Goal: Information Seeking & Learning: Learn about a topic

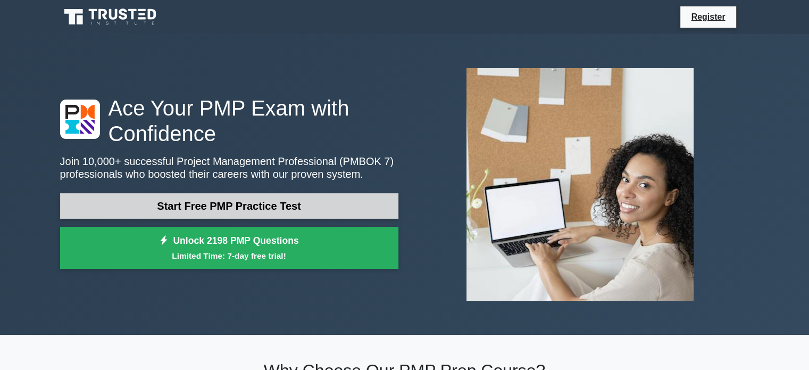
click at [280, 212] on link "Start Free PMP Practice Test" at bounding box center [229, 206] width 338 height 26
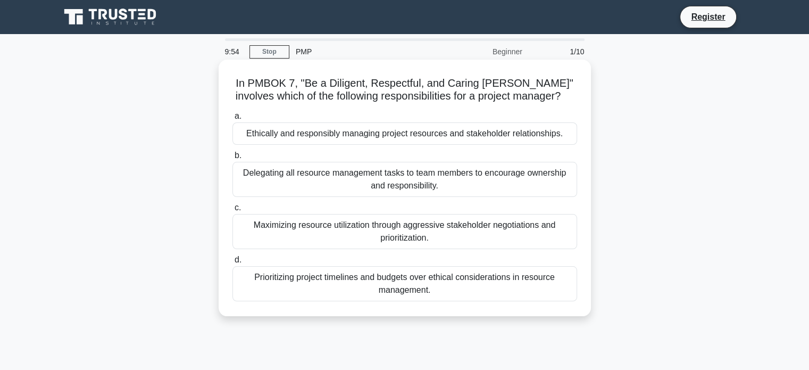
click at [317, 135] on div "Ethically and responsibly managing project resources and stakeholder relationsh…" at bounding box center [404, 133] width 345 height 22
click at [232, 120] on input "a. Ethically and responsibly managing project resources and stakeholder relatio…" at bounding box center [232, 116] width 0 height 7
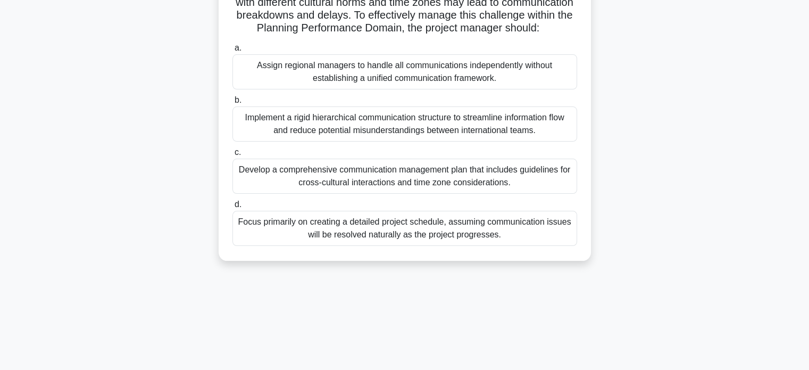
click at [299, 194] on div "Develop a comprehensive communication management plan that includes guidelines …" at bounding box center [404, 175] width 345 height 35
click at [232, 156] on input "c. Develop a comprehensive communication management plan that includes guidelin…" at bounding box center [232, 152] width 0 height 7
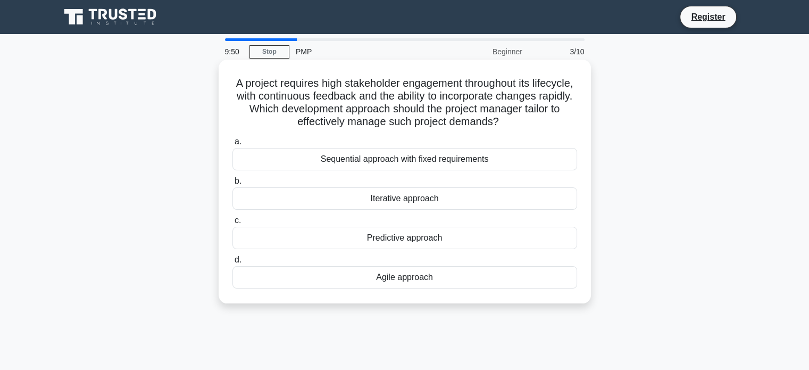
click at [313, 200] on div "Iterative approach" at bounding box center [404, 198] width 345 height 22
click at [232, 185] on input "b. Iterative approach" at bounding box center [232, 181] width 0 height 7
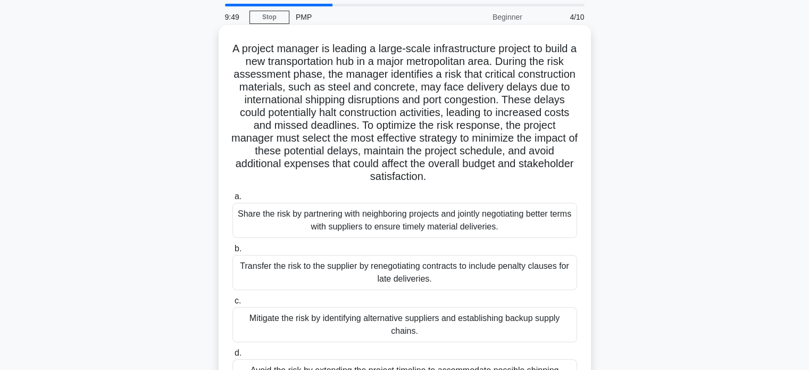
scroll to position [53, 0]
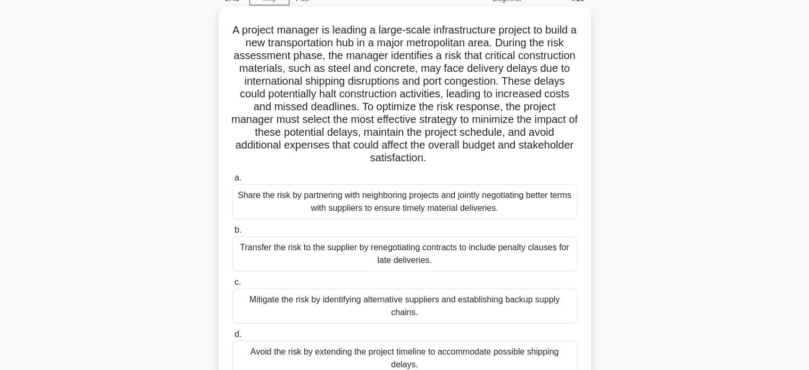
click at [311, 211] on div "Share the risk by partnering with neighboring projects and jointly negotiating …" at bounding box center [404, 201] width 345 height 35
click at [232, 181] on input "a. Share the risk by partnering with neighboring projects and jointly negotiati…" at bounding box center [232, 177] width 0 height 7
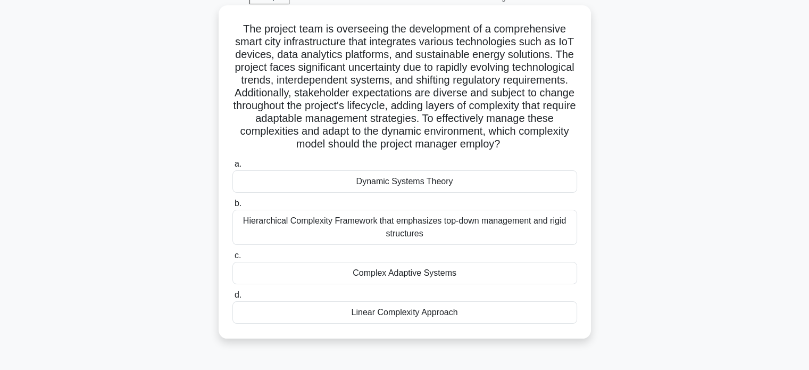
scroll to position [160, 0]
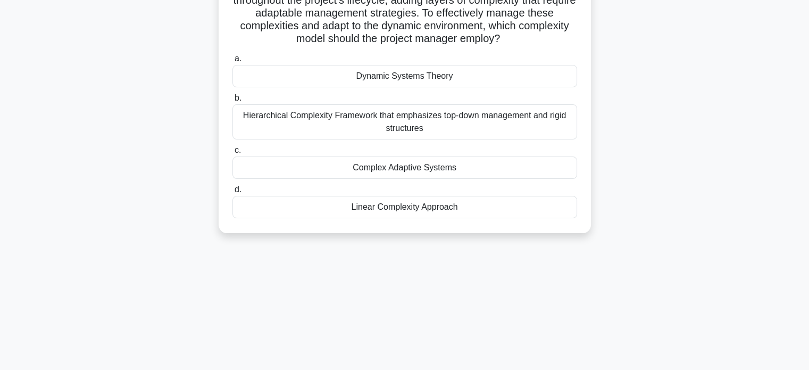
click at [311, 216] on div "Linear Complexity Approach" at bounding box center [404, 207] width 345 height 22
click at [232, 193] on input "d. Linear Complexity Approach" at bounding box center [232, 189] width 0 height 7
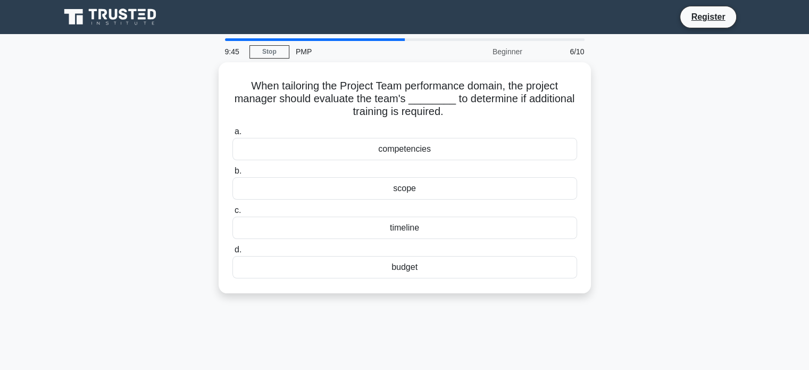
scroll to position [0, 0]
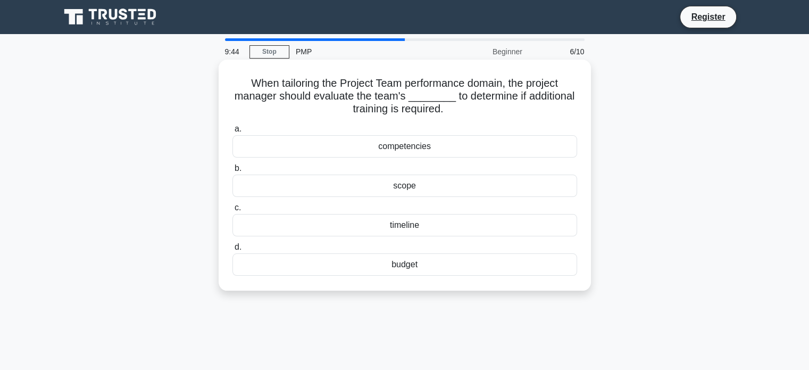
click at [319, 186] on div "scope" at bounding box center [404, 185] width 345 height 22
click at [232, 172] on input "b. scope" at bounding box center [232, 168] width 0 height 7
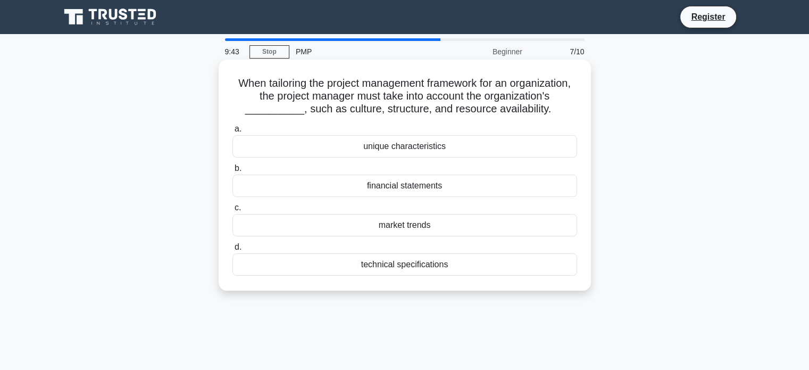
click at [314, 236] on div "market trends" at bounding box center [404, 225] width 345 height 22
click at [232, 211] on input "c. market trends" at bounding box center [232, 207] width 0 height 7
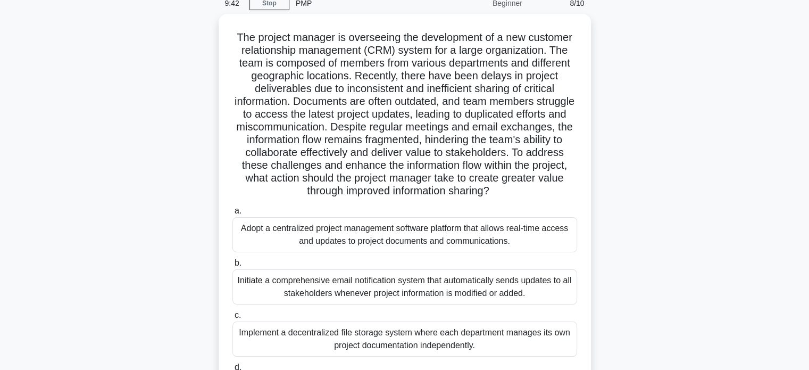
scroll to position [106, 0]
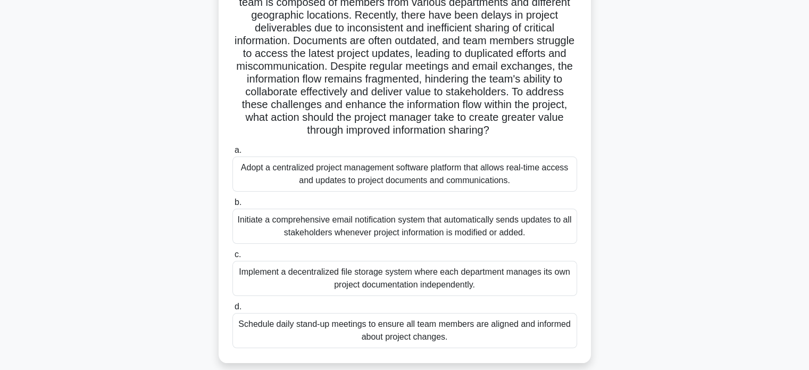
click at [312, 235] on div "Initiate a comprehensive email notification system that automatically sends upd…" at bounding box center [404, 225] width 345 height 35
click at [232, 206] on input "b. Initiate a comprehensive email notification system that automatically sends …" at bounding box center [232, 202] width 0 height 7
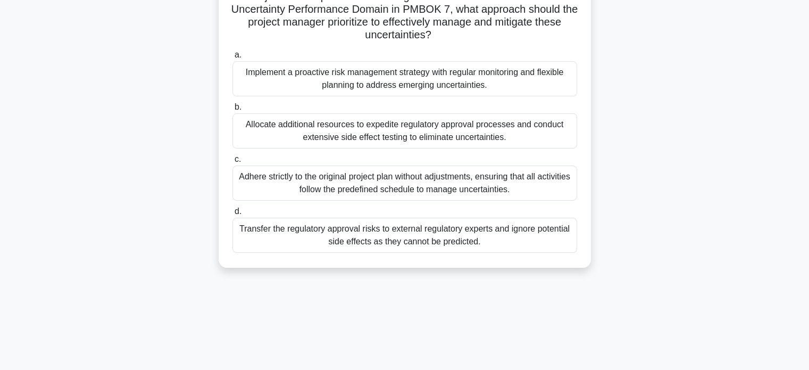
scroll to position [205, 0]
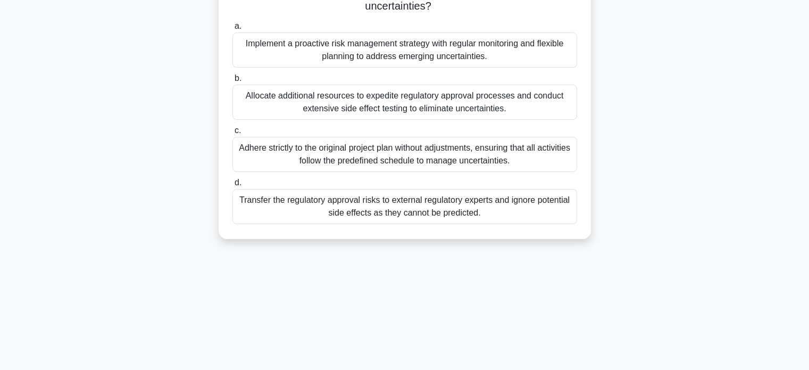
click at [313, 217] on div "Transfer the regulatory approval risks to external regulatory experts and ignor…" at bounding box center [404, 206] width 345 height 35
click at [232, 186] on input "d. Transfer the regulatory approval risks to external regulatory experts and ig…" at bounding box center [232, 182] width 0 height 7
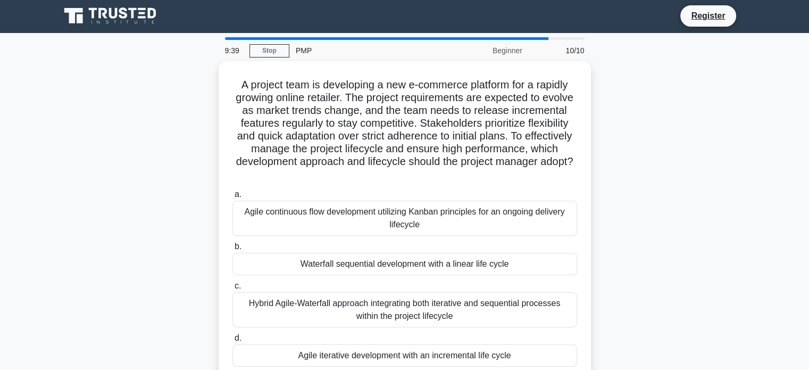
scroll to position [0, 0]
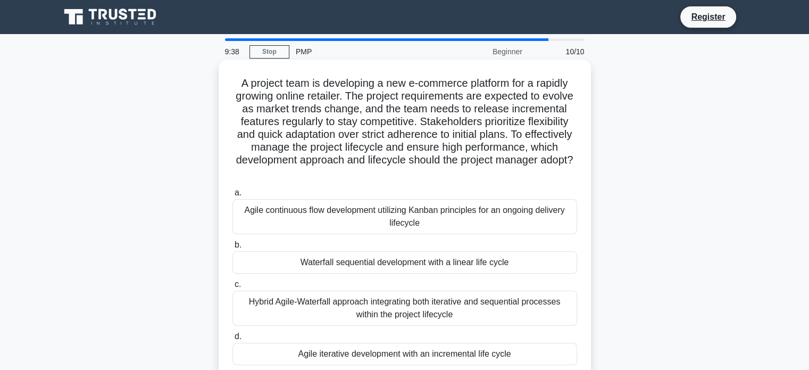
click at [320, 207] on div "Agile continuous flow development utilizing Kanban principles for an ongoing de…" at bounding box center [404, 216] width 345 height 35
click at [232, 196] on input "a. Agile continuous flow development utilizing Kanban principles for an ongoing…" at bounding box center [232, 192] width 0 height 7
